Goal: Navigation & Orientation: Find specific page/section

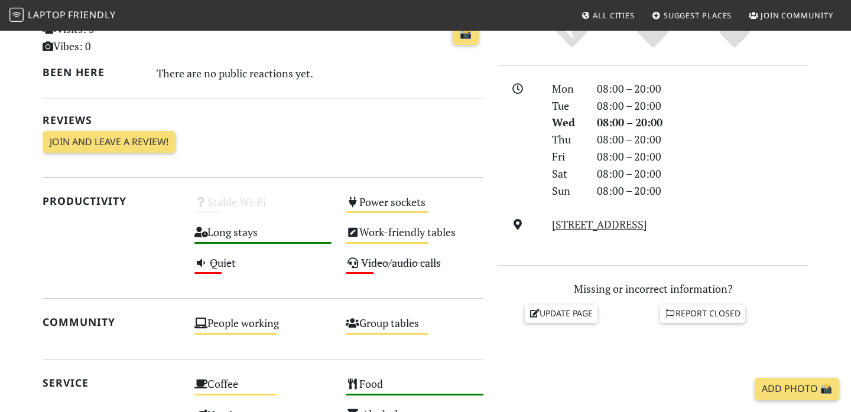
scroll to position [340, 0]
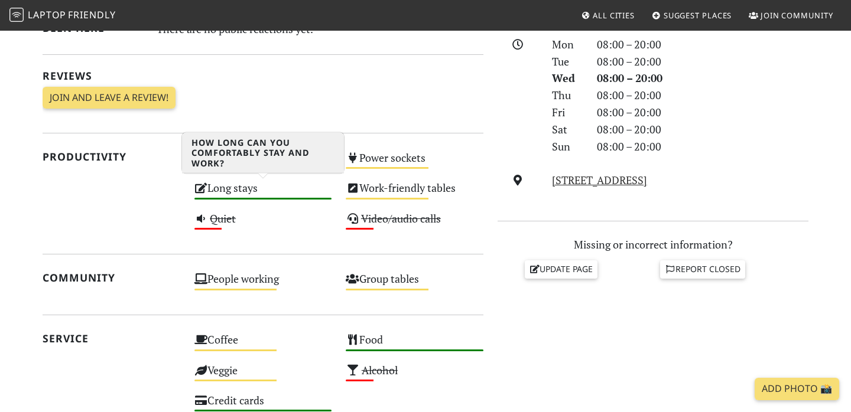
click at [212, 195] on div "Long stays High" at bounding box center [263, 193] width 152 height 30
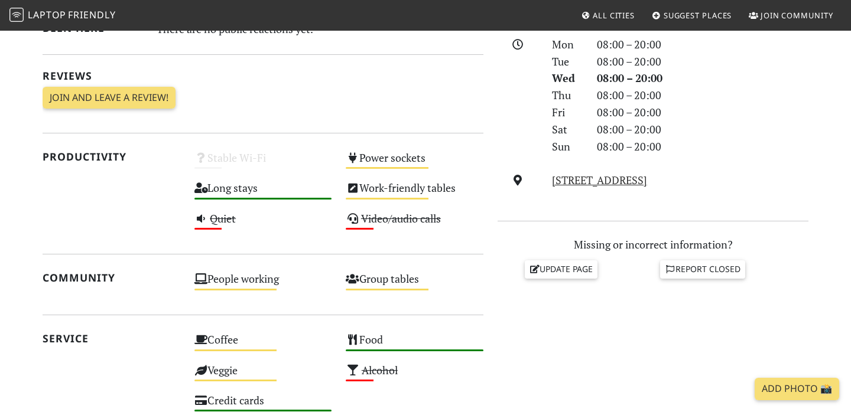
scroll to position [0, 0]
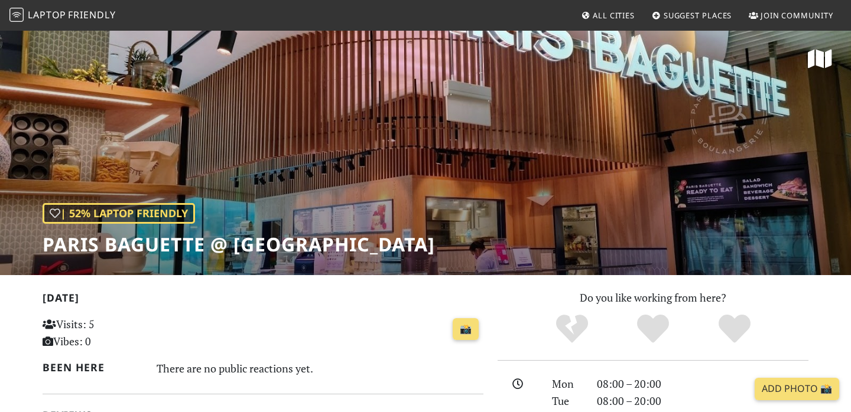
click at [803, 63] on div "| 52% Laptop Friendly Paris Baguette @ Suntec City" at bounding box center [425, 153] width 851 height 246
click at [819, 56] on icon at bounding box center [819, 58] width 24 height 21
click at [44, 14] on span "Laptop" at bounding box center [47, 14] width 38 height 13
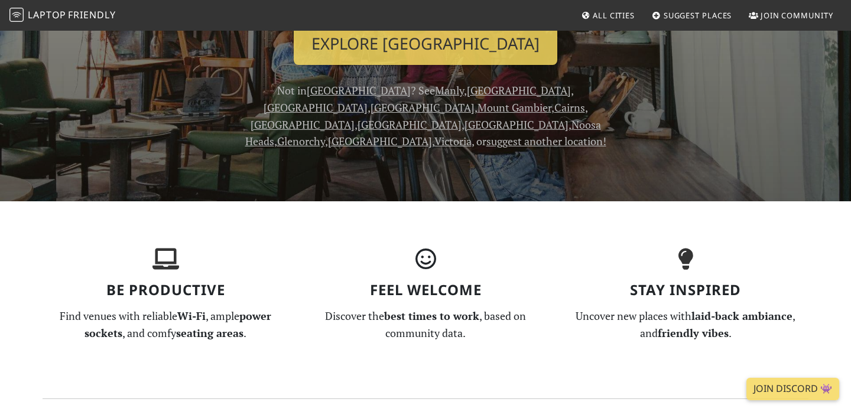
scroll to position [259, 0]
